Goal: Communication & Community: Answer question/provide support

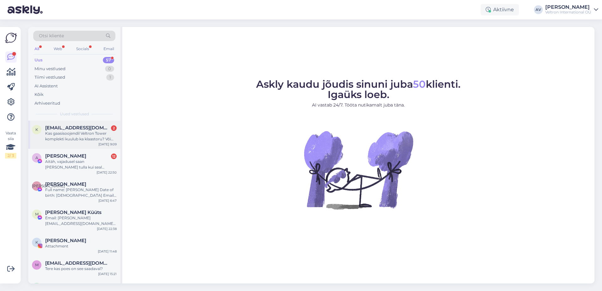
click at [84, 134] on div "Kas gaasisoojendil Veltron Tower komplekti kuulub ka klaastoru? Või tuleb see e…" at bounding box center [81, 136] width 72 height 11
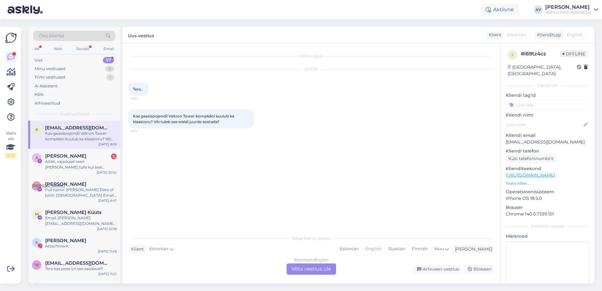
click at [300, 266] on div "Estonian to English Võta vestlus üle" at bounding box center [312, 269] width 50 height 11
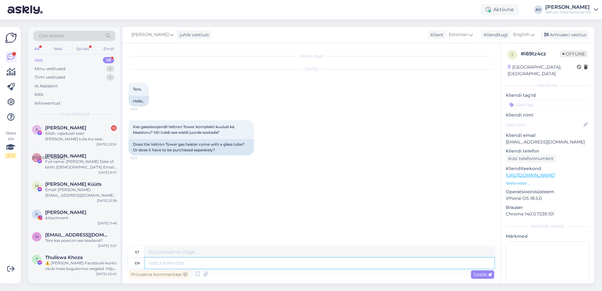
click at [232, 266] on textarea at bounding box center [319, 263] width 349 height 11
type textarea "tere,"
type textarea "tere"
type textarea "tere, k"
type textarea "siin"
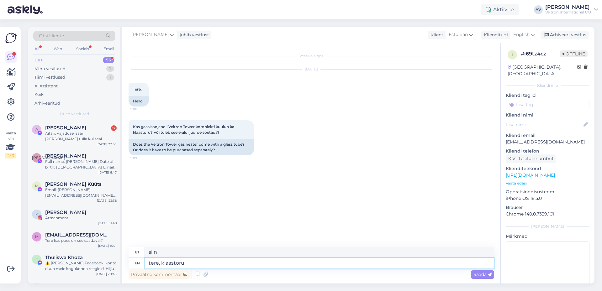
type textarea "tere, klaastoru"
type textarea "tere, klaastoru kuulub k"
type textarea "tere, klaastoru kuulub"
type textarea "tere, klaastoru kuulub komple"
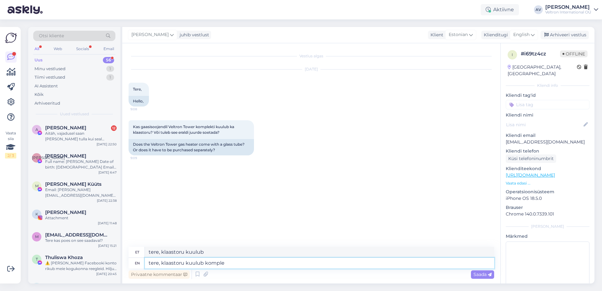
type textarea "tere, klaastoru kuuleb komplekt"
type textarea "tere, klaastoru kuulub komplekti"
click at [480, 276] on span "Saada" at bounding box center [483, 275] width 18 height 6
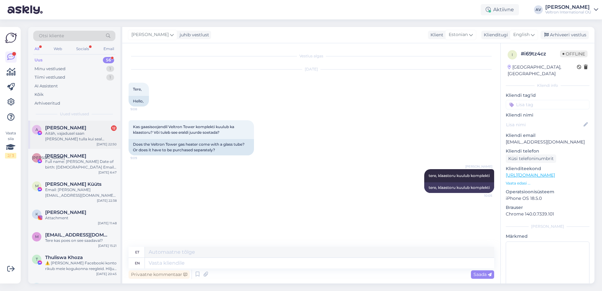
click at [78, 135] on div "Aitäh, vajadusel saan [PERSON_NAME] tulla kui seal lihtsam detaile rääkida ja s…" at bounding box center [81, 136] width 72 height 11
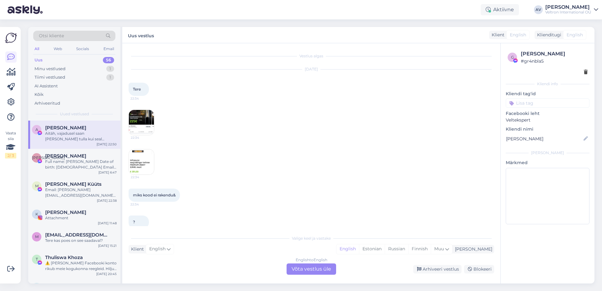
click at [143, 155] on img at bounding box center [141, 162] width 25 height 25
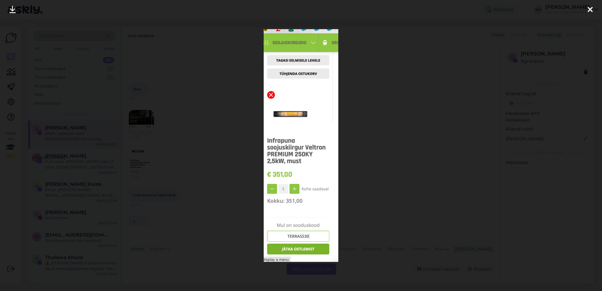
click at [429, 113] on div at bounding box center [301, 145] width 602 height 291
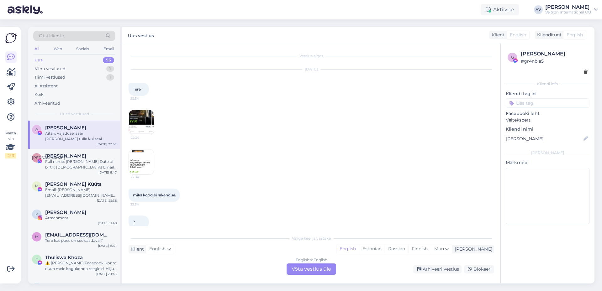
click at [143, 167] on img at bounding box center [141, 162] width 25 height 25
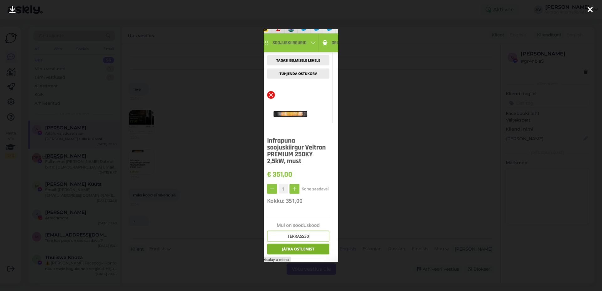
click at [388, 103] on div at bounding box center [301, 145] width 602 height 291
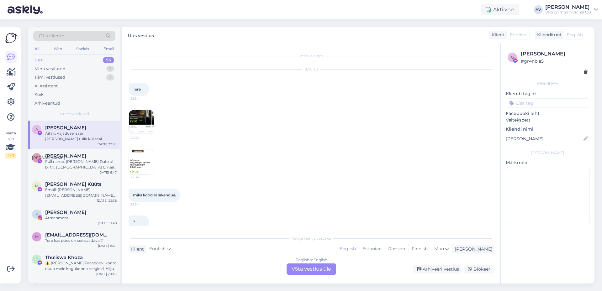
scroll to position [221, 0]
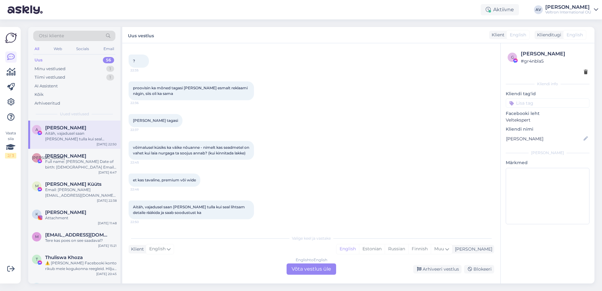
click at [304, 269] on div "English to English Võta vestlus üle" at bounding box center [312, 269] width 50 height 11
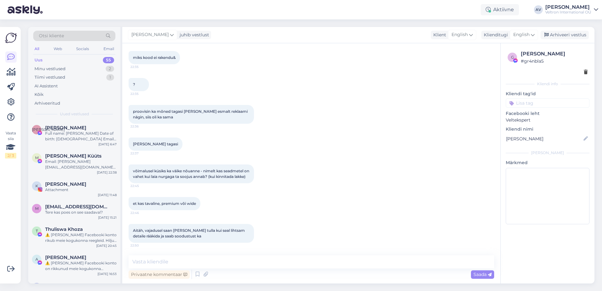
scroll to position [197, 0]
click at [204, 260] on textarea at bounding box center [312, 262] width 366 height 13
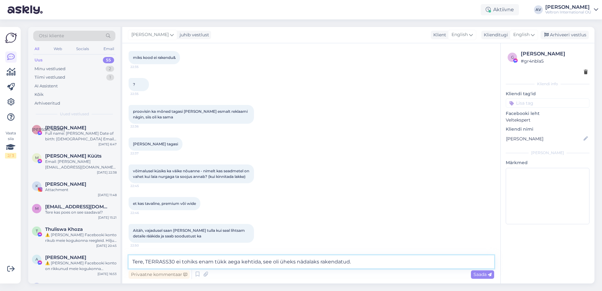
type textarea "Tere, TERRASS30 ei tohiks enam tükk aega kehtida, see oli üheks nädalaks rakend…"
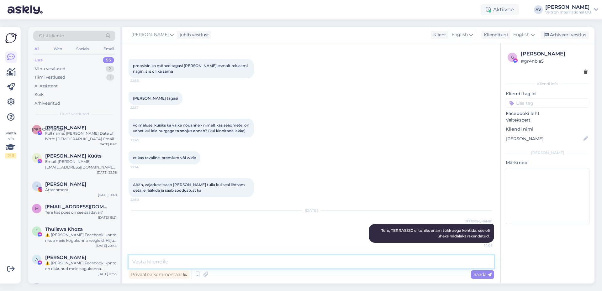
click at [401, 263] on textarea at bounding box center [312, 262] width 366 height 13
click at [279, 263] on textarea at bounding box center [312, 262] width 366 height 13
click at [246, 267] on textarea at bounding box center [312, 262] width 366 height 13
click at [251, 262] on textarea at bounding box center [312, 262] width 366 height 13
type textarea "Kohapeal on soojendis olemas ja saab täpsemalt neid katsetada [PERSON_NAME] oma…"
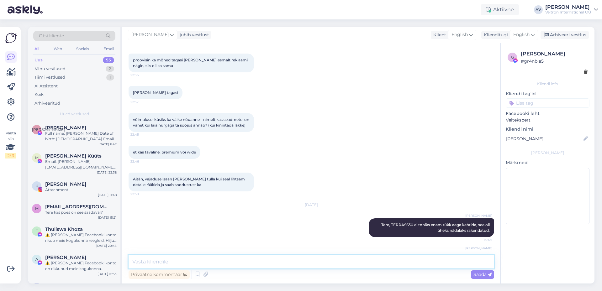
scroll to position [276, 0]
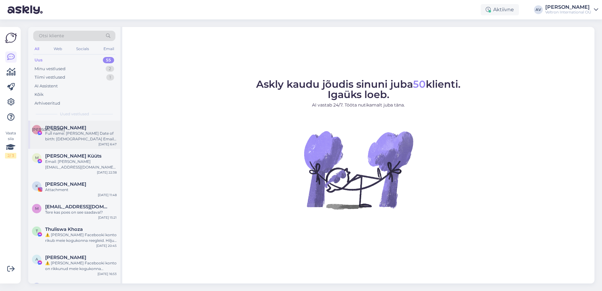
click at [79, 125] on div "Я [PERSON_NAME] Full name: [PERSON_NAME] Date of birth: [DEMOGRAPHIC_DATA] Emai…" at bounding box center [74, 135] width 92 height 28
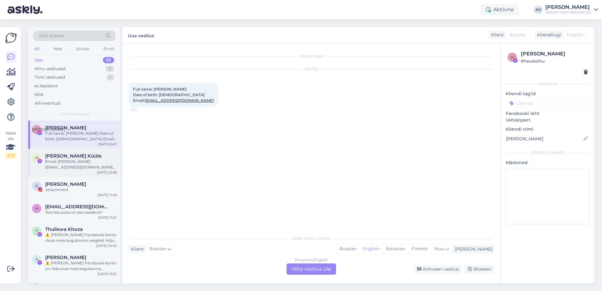
click at [81, 162] on div "Email: [PERSON_NAME][EMAIL_ADDRESS][DOMAIN_NAME] Date of birth: [DEMOGRAPHIC_DA…" at bounding box center [81, 164] width 72 height 11
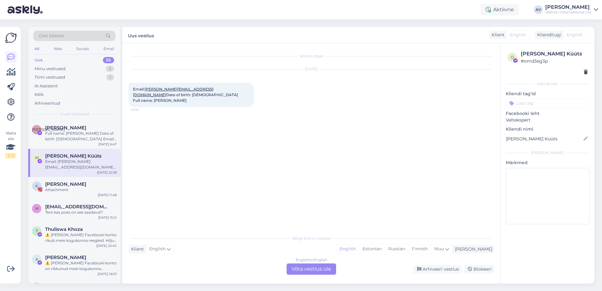
click at [53, 61] on div "Uus 55" at bounding box center [74, 60] width 82 height 9
click at [55, 89] on div "AI Assistent" at bounding box center [74, 86] width 82 height 9
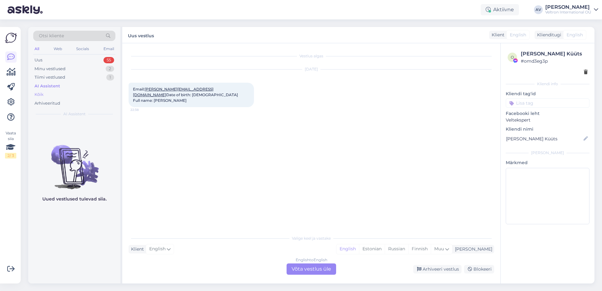
click at [44, 94] on div "Kõik" at bounding box center [74, 94] width 82 height 9
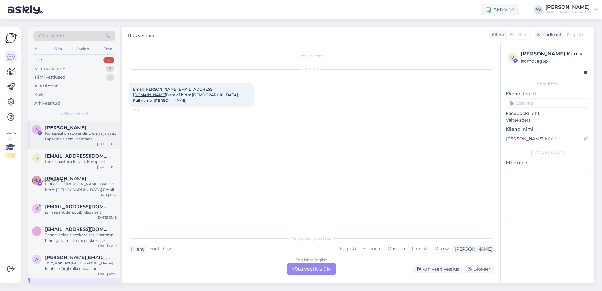
click at [70, 136] on div "Kohapeal on soojendis olemas ja saab täpsemalt neid katsetada [PERSON_NAME] oma…" at bounding box center [81, 136] width 72 height 11
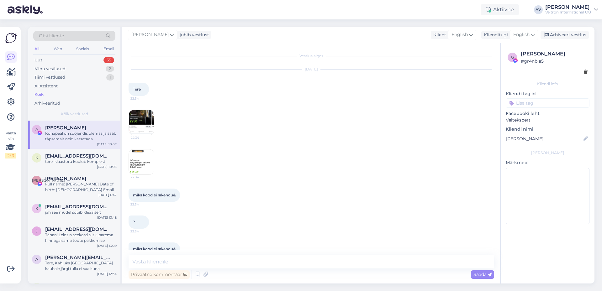
scroll to position [276, 0]
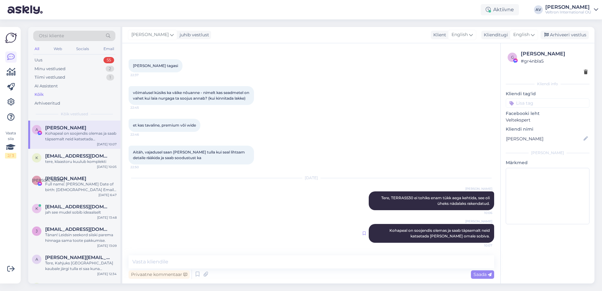
click at [363, 233] on icon at bounding box center [364, 234] width 3 height 4
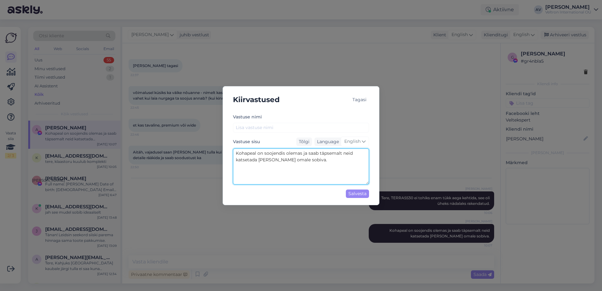
click at [315, 162] on textarea "Kohapeal on soojendis olemas ja saab täpsemalt neid katsetada [PERSON_NAME] oma…" at bounding box center [301, 167] width 136 height 36
click at [285, 154] on textarea "Kohapeal on soojendis olemas ja saab täpsemalt neid katsetada [PERSON_NAME] oma…" at bounding box center [301, 167] width 136 height 36
type textarea "Kohapeal on soojendid olemas ja saab täpsemalt neid katsetada [PERSON_NAME] oma…"
click at [362, 195] on div "Salvesta" at bounding box center [357, 194] width 23 height 8
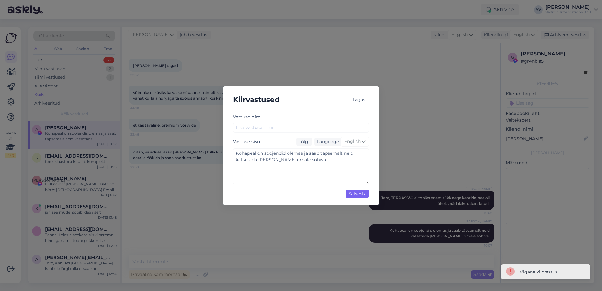
click at [363, 193] on div "Salvesta" at bounding box center [357, 194] width 23 height 8
click at [361, 99] on div "Tagasi" at bounding box center [359, 100] width 19 height 8
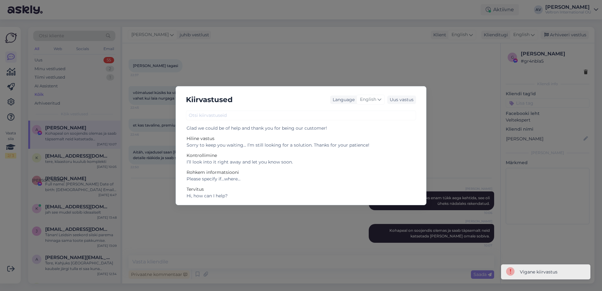
scroll to position [28, 0]
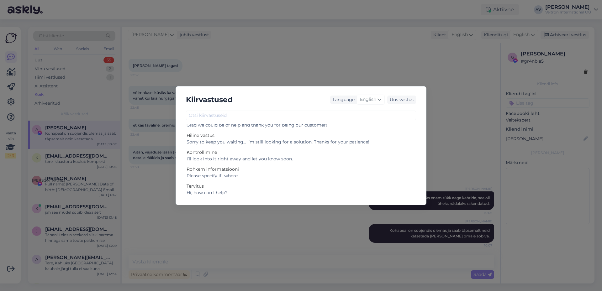
click at [302, 248] on div "Kiirvastused Language English Uus vastus Aitäh Glad we could be of help. If you…" at bounding box center [301, 145] width 602 height 291
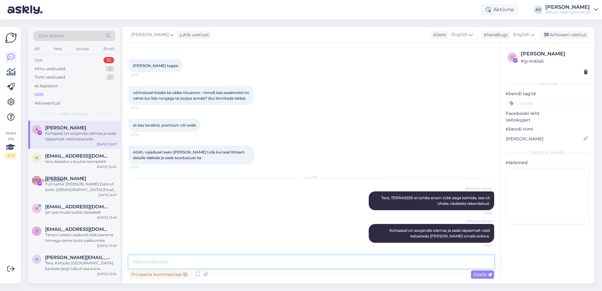
click at [322, 264] on textarea at bounding box center [312, 262] width 366 height 13
type textarea "Tere, vabandan segaduse pärast, TERRASS30 kehtib siianu ja nüüd saate uuesti pr…"
click at [481, 274] on span "Saada" at bounding box center [483, 275] width 18 height 6
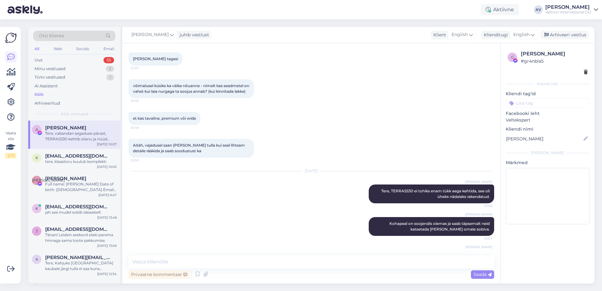
scroll to position [246, 0]
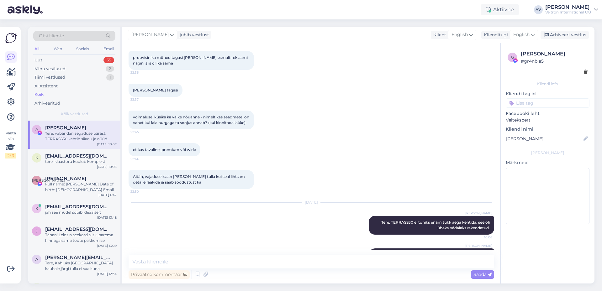
drag, startPoint x: 212, startPoint y: 123, endPoint x: 322, endPoint y: 99, distance: 113.0
click at [322, 99] on div "[PERSON_NAME] tagasi 22:37" at bounding box center [312, 90] width 366 height 27
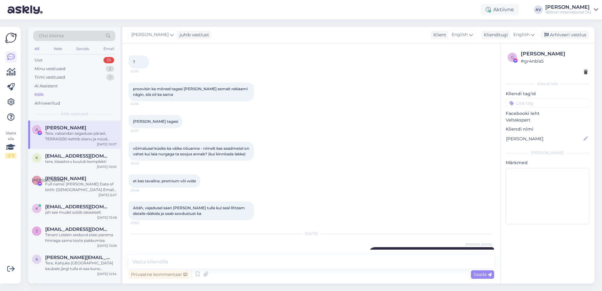
scroll to position [277, 0]
